Goal: Information Seeking & Learning: Learn about a topic

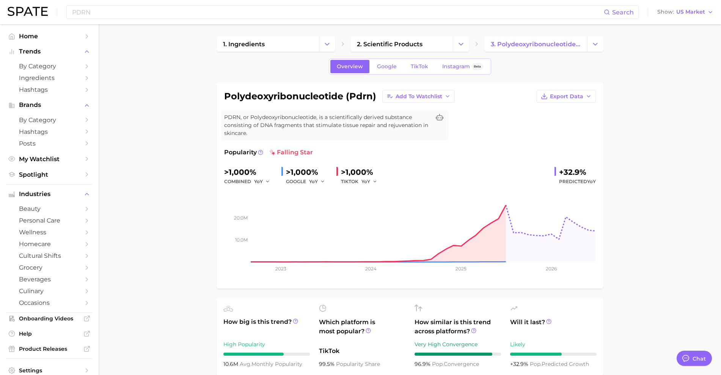
scroll to position [90, 0]
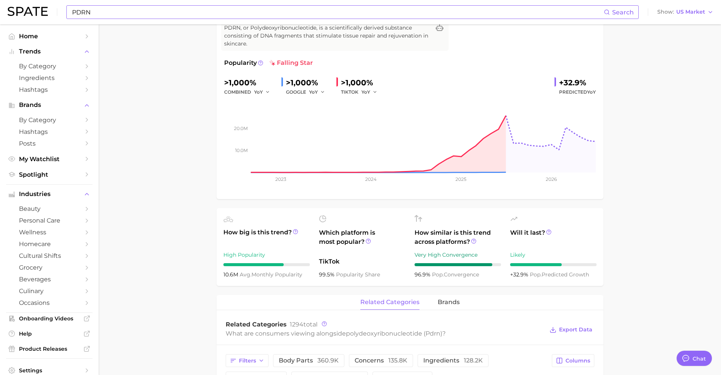
click at [288, 12] on input "PDRN" at bounding box center [337, 12] width 533 height 13
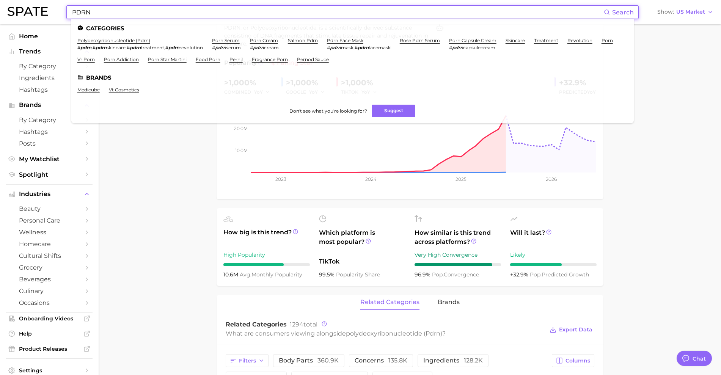
click at [288, 12] on input "PDRN" at bounding box center [337, 12] width 533 height 13
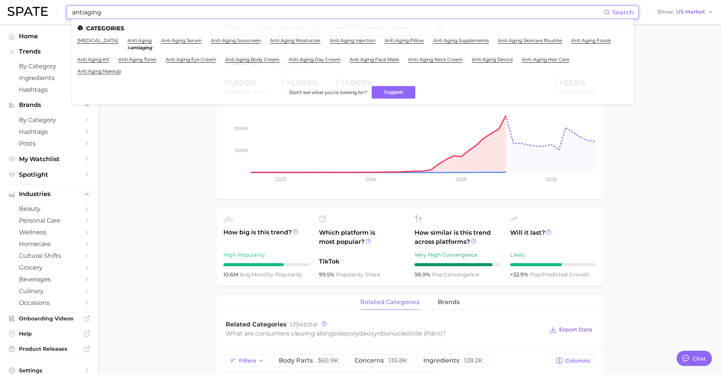
click at [96, 14] on input "antiaging" at bounding box center [337, 12] width 533 height 13
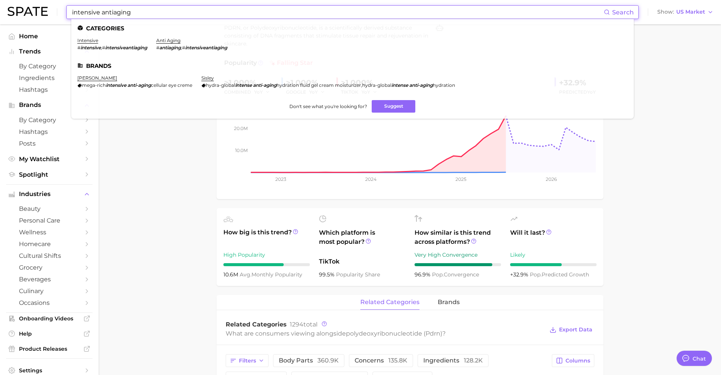
type input "intensive antiaging"
click at [123, 49] on em "intensiveantiaging" at bounding box center [126, 48] width 42 height 6
click at [90, 39] on link "intensive" at bounding box center [87, 41] width 21 height 6
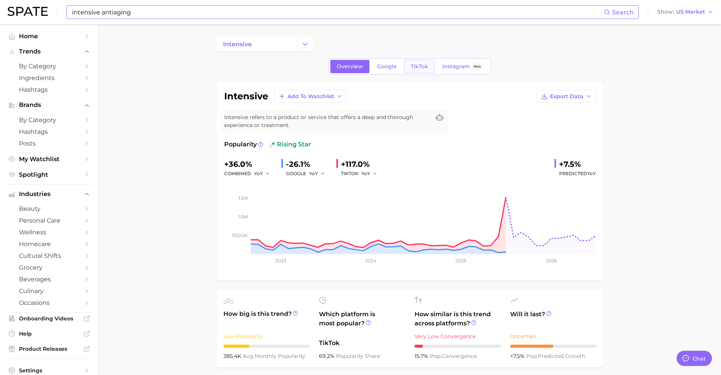
click at [412, 66] on span "TikTok" at bounding box center [419, 66] width 17 height 6
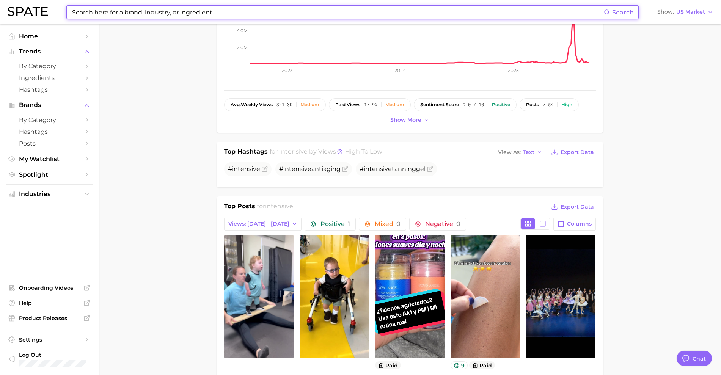
scroll to position [190, 0]
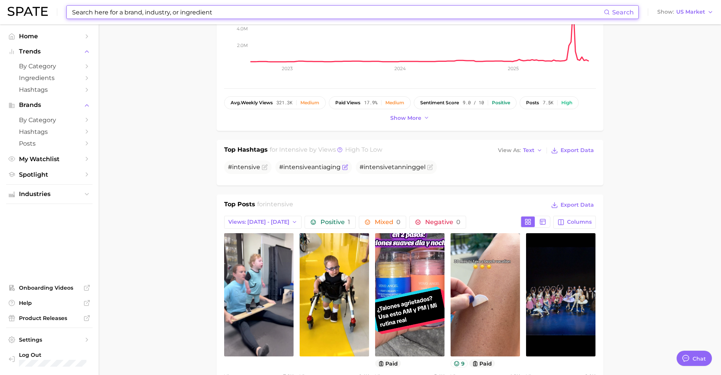
click at [305, 165] on span "intensive" at bounding box center [297, 167] width 28 height 7
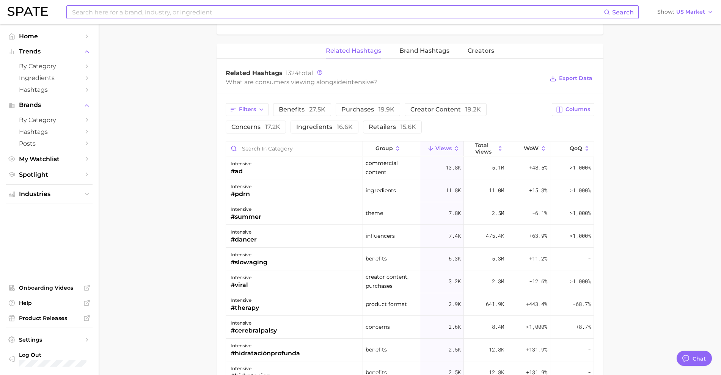
scroll to position [569, 0]
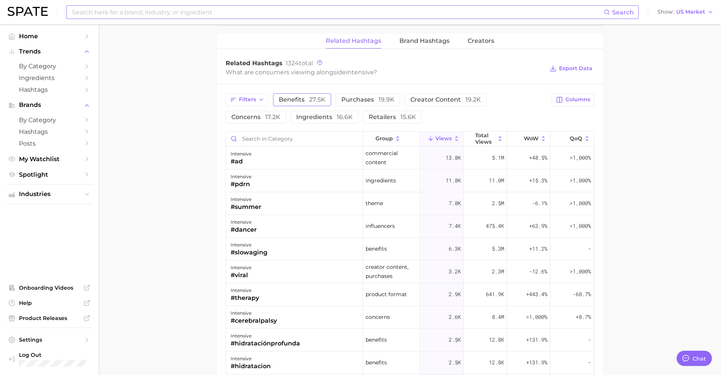
click at [307, 100] on span "benefits 27.5k" at bounding box center [302, 100] width 47 height 6
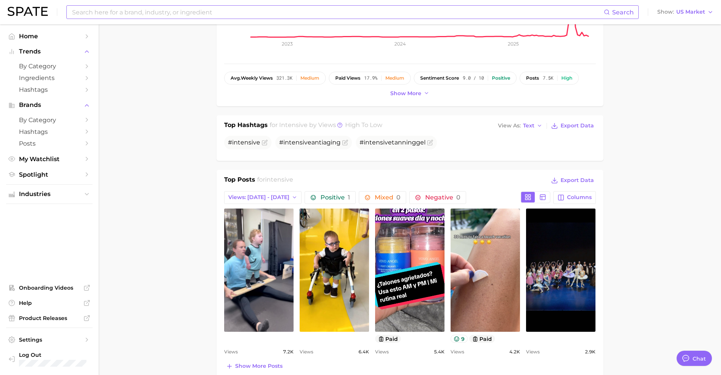
scroll to position [190, 0]
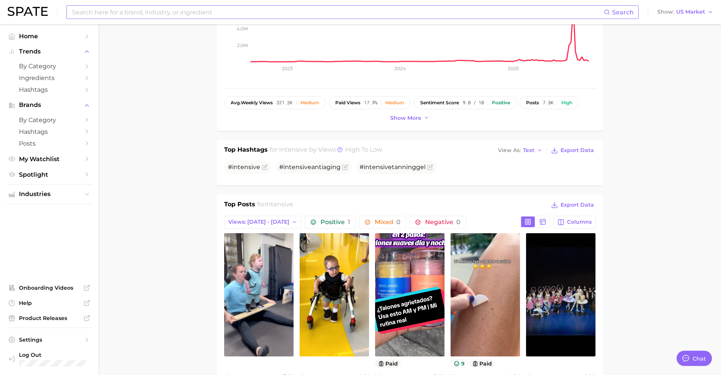
click at [248, 15] on input at bounding box center [337, 12] width 533 height 13
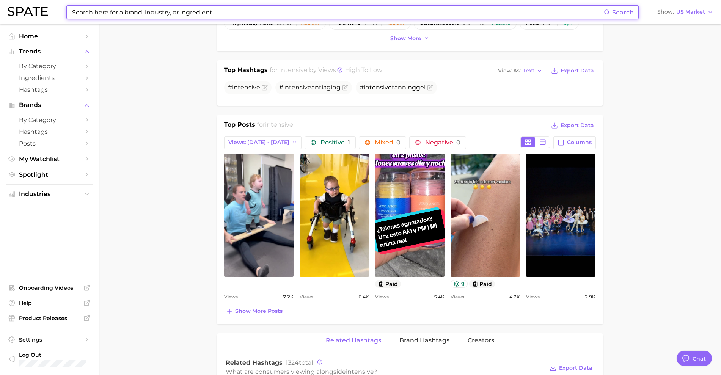
scroll to position [285, 0]
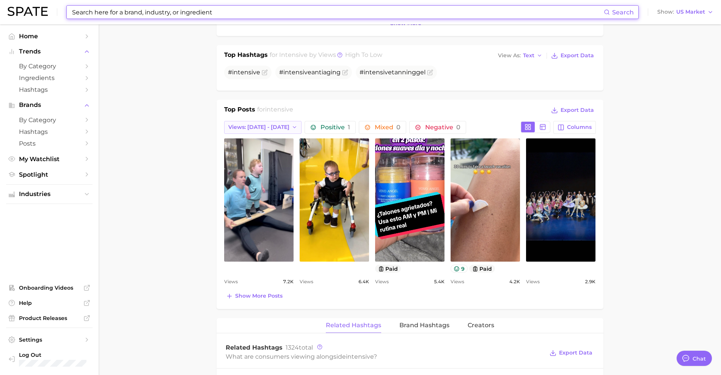
click at [267, 124] on span "Views: [DATE] - [DATE]" at bounding box center [258, 127] width 61 height 6
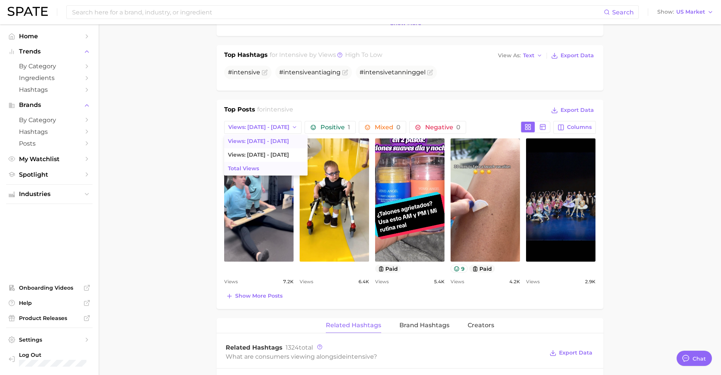
click at [257, 170] on span "Total Views" at bounding box center [243, 168] width 31 height 6
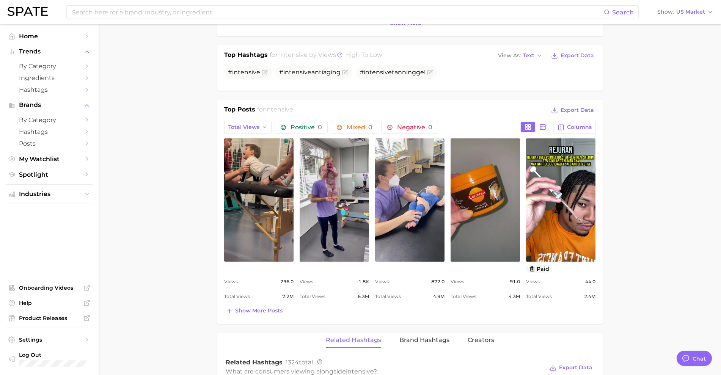
scroll to position [0, 0]
click at [647, 144] on main "intensive Overview Google TikTok Instagram Beta intensive Add to Watchlist Expo…" at bounding box center [410, 296] width 623 height 1113
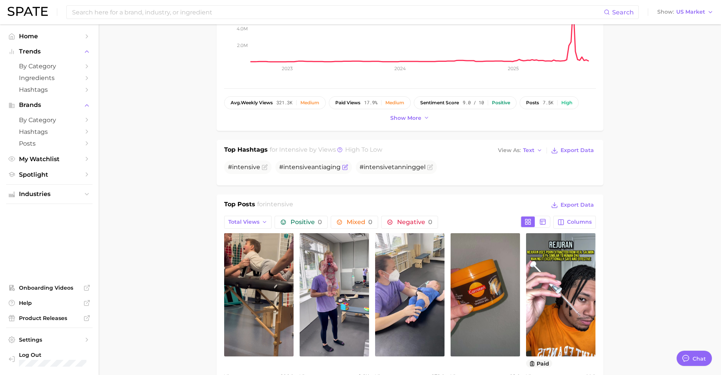
click at [302, 170] on span "intensive" at bounding box center [297, 167] width 28 height 7
click at [344, 167] on icon "Flag as miscategorized or irrelevant" at bounding box center [345, 167] width 6 height 6
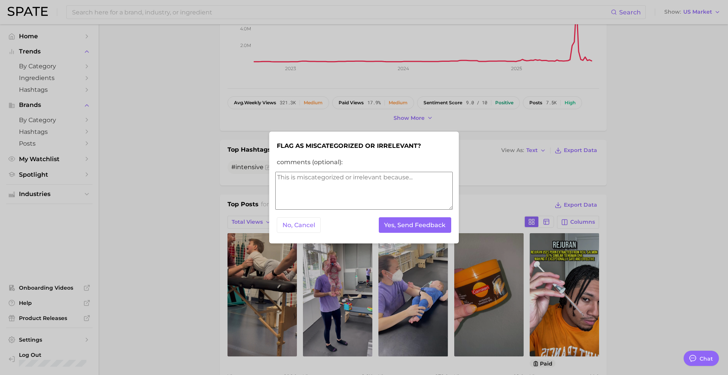
drag, startPoint x: 304, startPoint y: 225, endPoint x: 302, endPoint y: 218, distance: 7.8
click at [304, 224] on button "No, Cancel" at bounding box center [299, 225] width 44 height 16
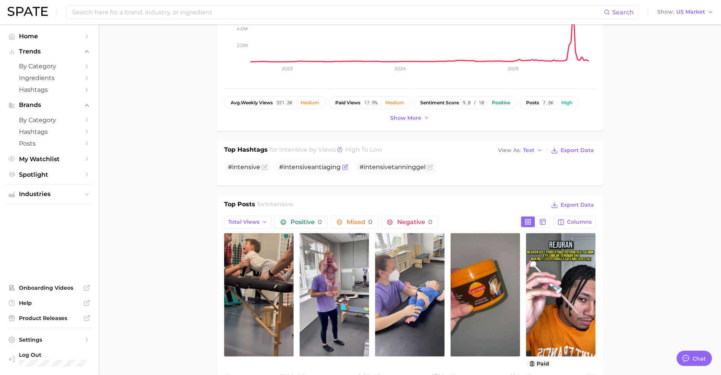
click at [281, 167] on span "# intensive antiaging" at bounding box center [309, 167] width 61 height 7
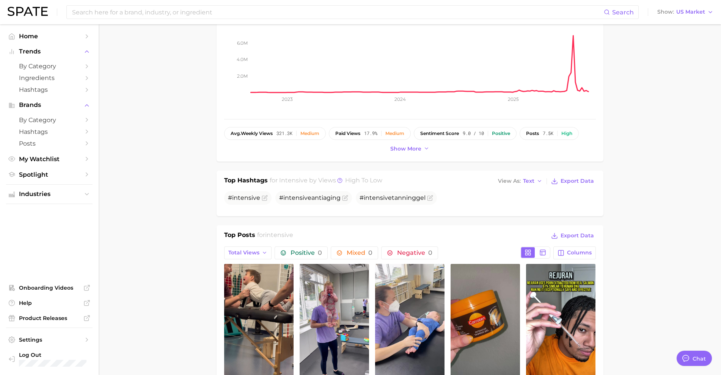
scroll to position [0, 0]
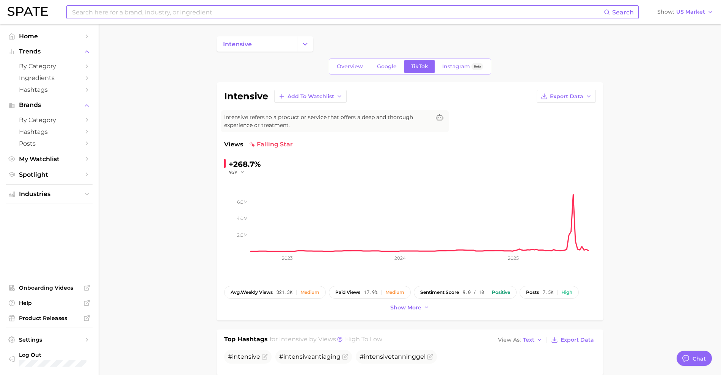
click at [306, 14] on input at bounding box center [337, 12] width 533 height 13
click at [358, 64] on span "Overview" at bounding box center [350, 66] width 26 height 6
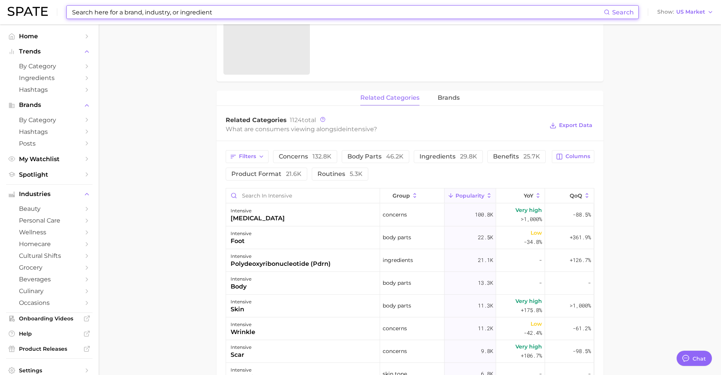
scroll to position [283, 0]
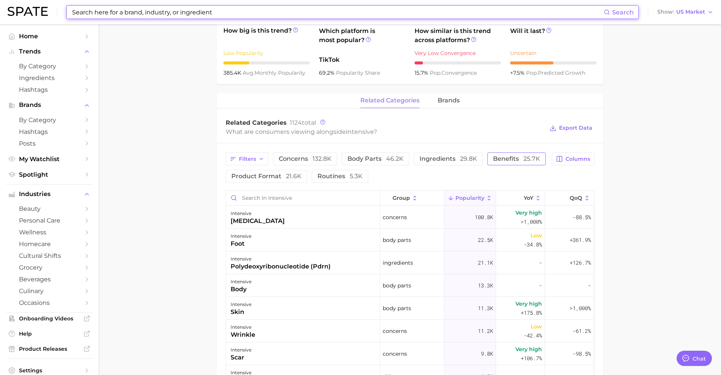
click at [507, 160] on span "benefits 25.7k" at bounding box center [516, 159] width 47 height 6
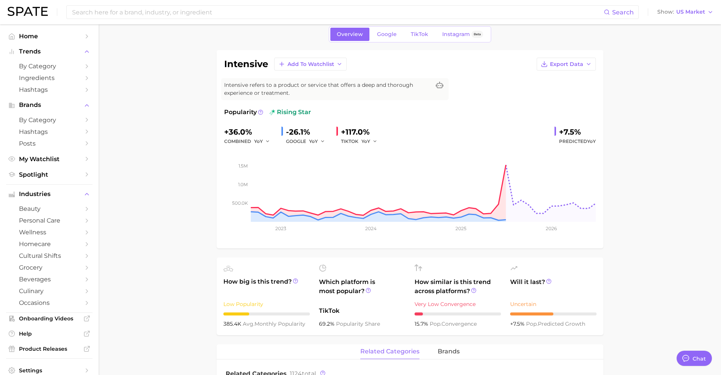
scroll to position [0, 0]
